Goal: Information Seeking & Learning: Learn about a topic

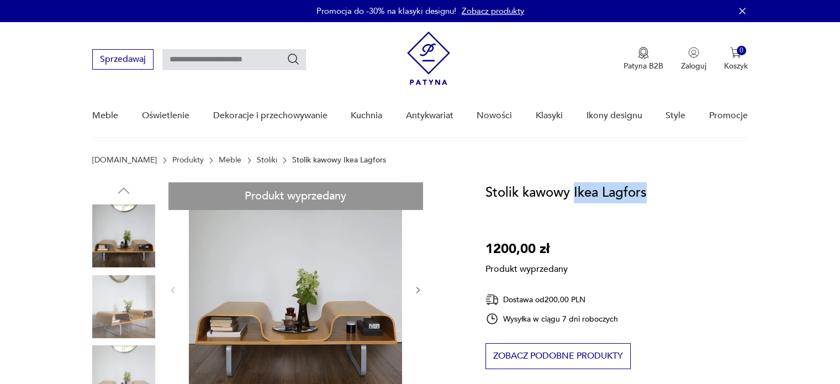
click at [574, 196] on div "Stolik kawowy Ikea Lagfors 1200,00 zł Produkt wyprzedany Dostawa od 200,00 PLN …" at bounding box center [617, 328] width 262 height 292
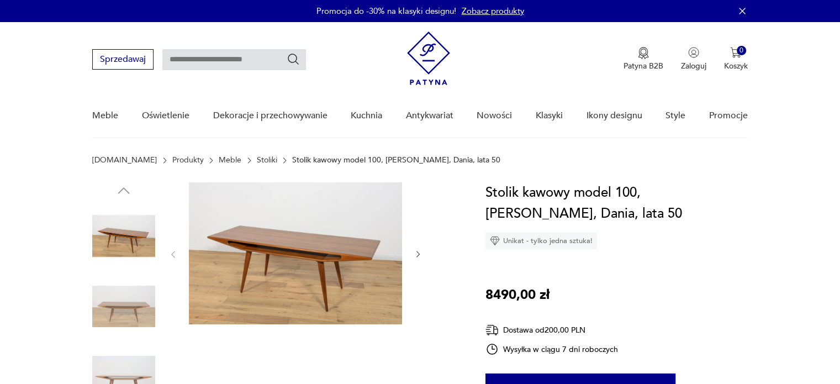
click at [418, 253] on icon "button" at bounding box center [418, 254] width 9 height 9
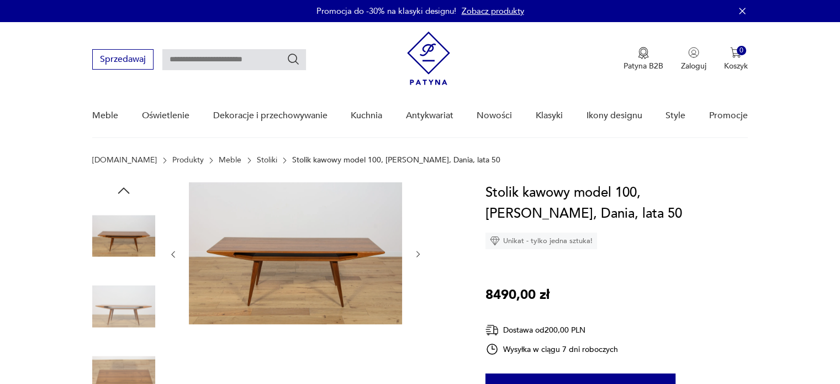
click at [418, 253] on icon "button" at bounding box center [418, 254] width 9 height 9
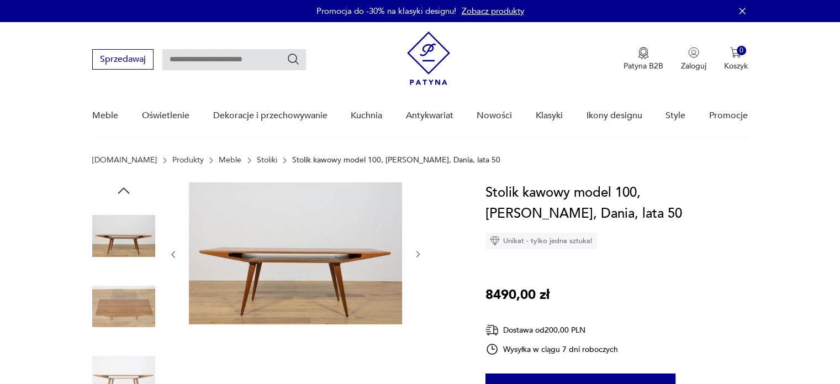
click at [418, 253] on icon "button" at bounding box center [418, 254] width 9 height 9
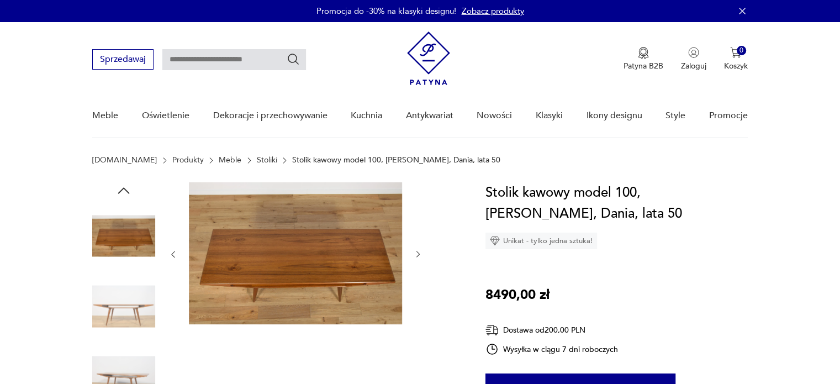
click at [418, 253] on icon "button" at bounding box center [418, 254] width 9 height 9
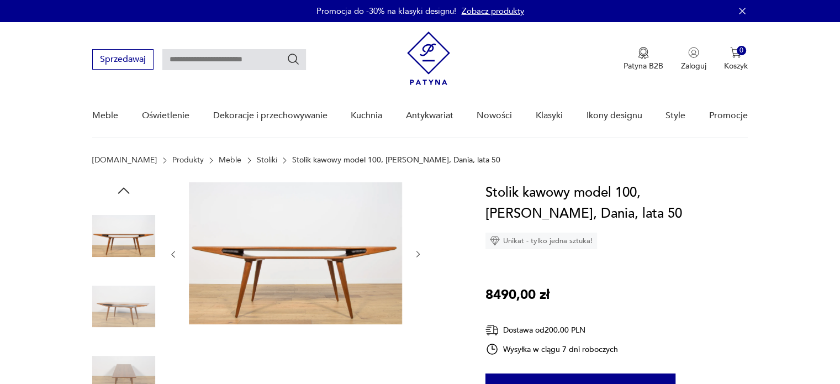
click at [418, 253] on icon "button" at bounding box center [418, 254] width 9 height 9
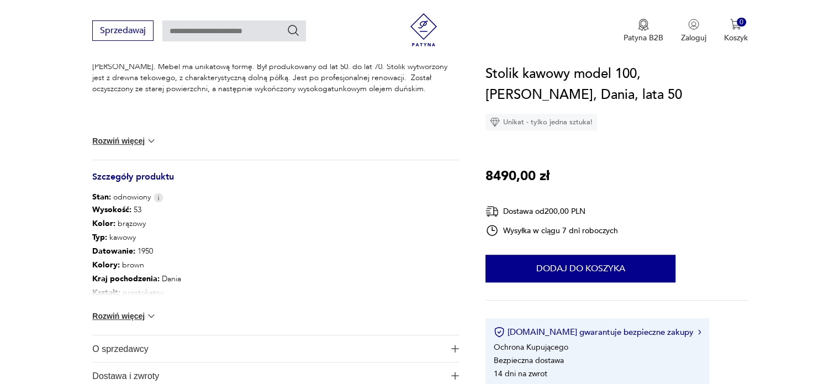
scroll to position [552, 0]
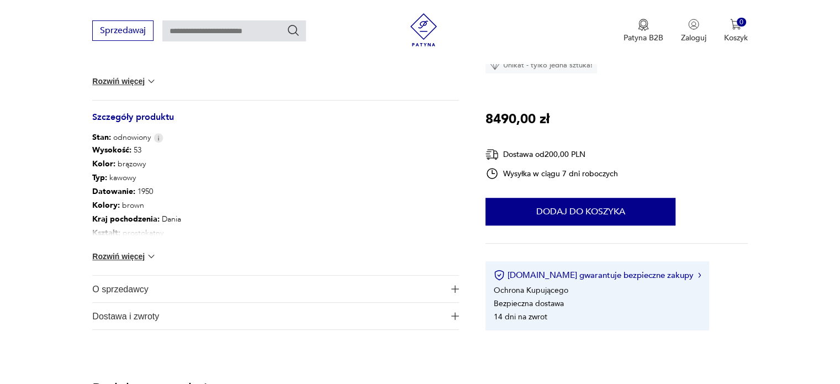
click at [137, 286] on span "O sprzedawcy" at bounding box center [267, 289] width 351 height 27
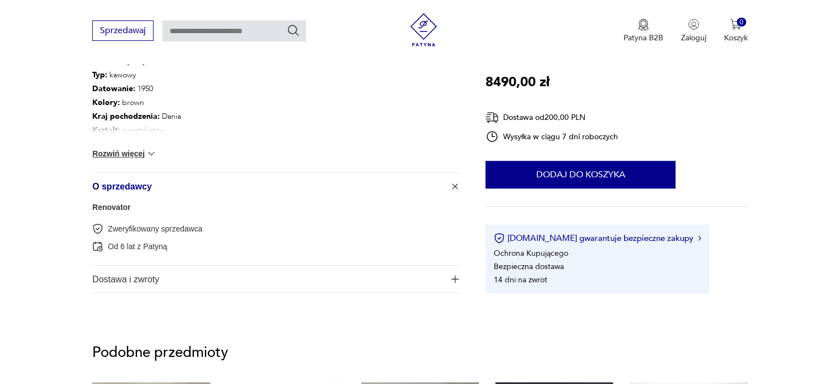
scroll to position [663, 0]
